Goal: Transaction & Acquisition: Purchase product/service

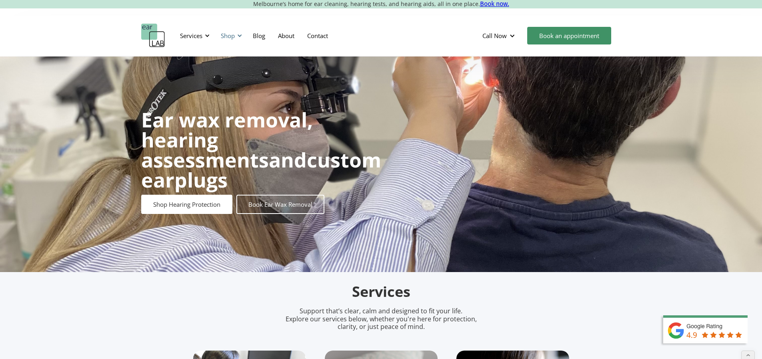
click at [233, 36] on div "Shop" at bounding box center [228, 36] width 14 height 8
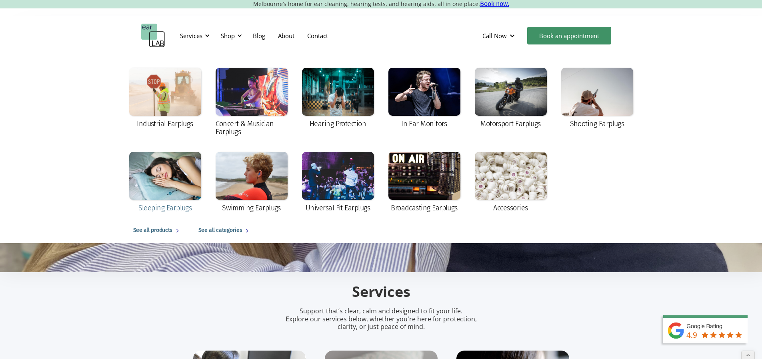
click at [164, 188] on div at bounding box center [165, 176] width 72 height 48
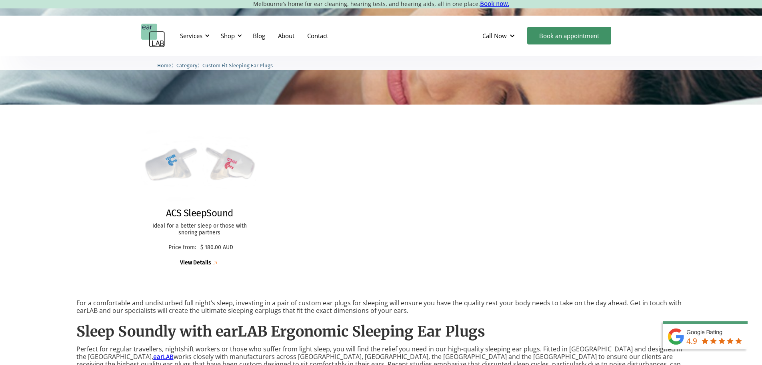
click at [166, 166] on img at bounding box center [200, 164] width 128 height 88
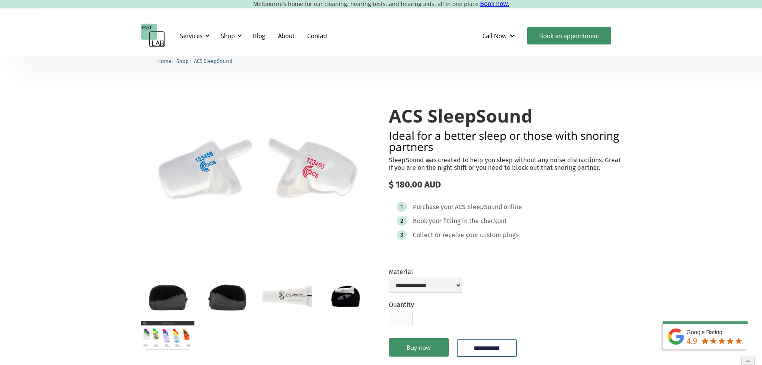
click at [147, 95] on img "open lightbox" at bounding box center [257, 170] width 233 height 161
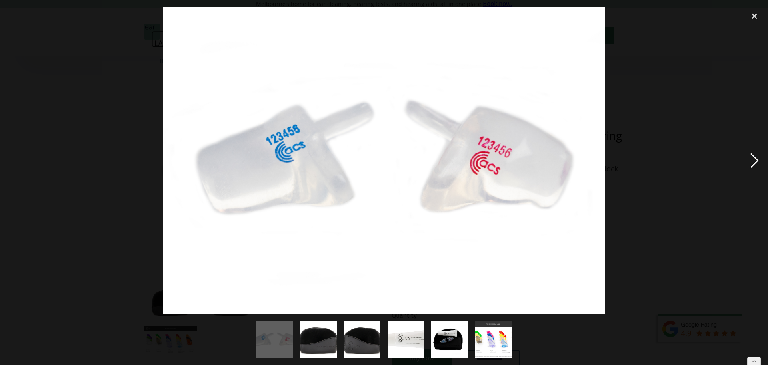
click at [762, 96] on div "next image" at bounding box center [754, 160] width 27 height 306
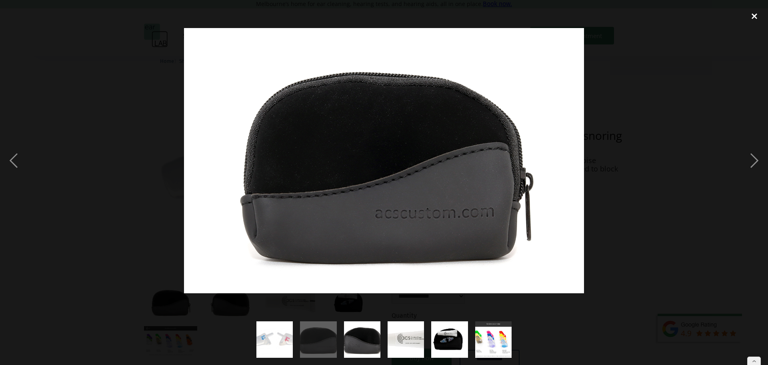
click at [758, 17] on div "close lightbox" at bounding box center [754, 16] width 27 height 18
